Goal: Information Seeking & Learning: Learn about a topic

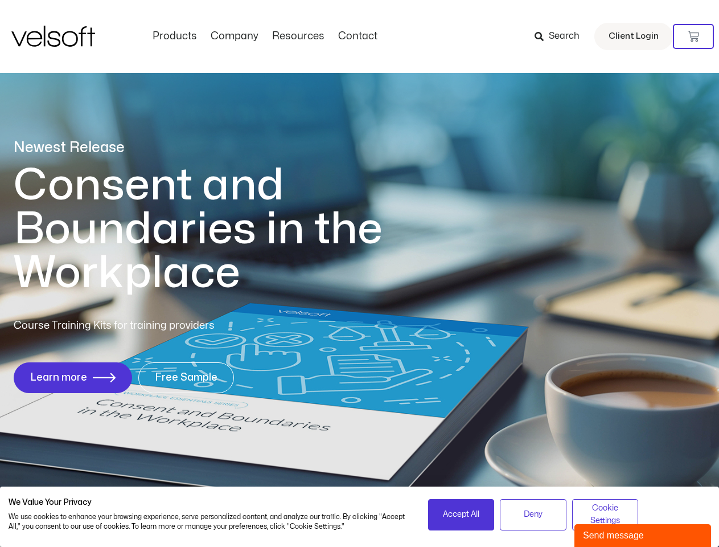
click at [359, 273] on h1 "Consent and Boundaries in the Workplace" at bounding box center [222, 229] width 416 height 132
click at [694, 36] on icon at bounding box center [693, 36] width 11 height 11
click at [461, 514] on span "Accept All" at bounding box center [461, 514] width 36 height 13
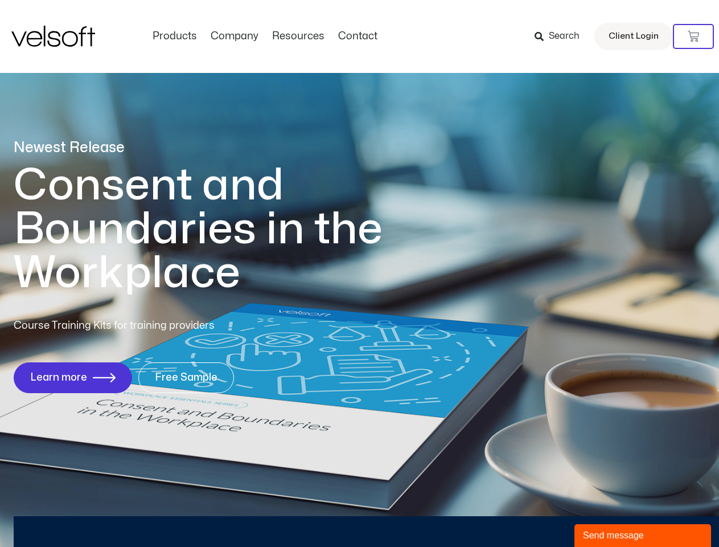
click at [533, 514] on div "Newest Release Consent and Boundaries in the Workplace Course Training Kits for…" at bounding box center [359, 271] width 719 height 553
click at [605, 514] on div "Newest Release Consent and Boundaries in the Workplace Course Training Kits for…" at bounding box center [359, 271] width 719 height 553
click at [643, 535] on div "Send message" at bounding box center [643, 536] width 120 height 14
